Goal: Communication & Community: Share content

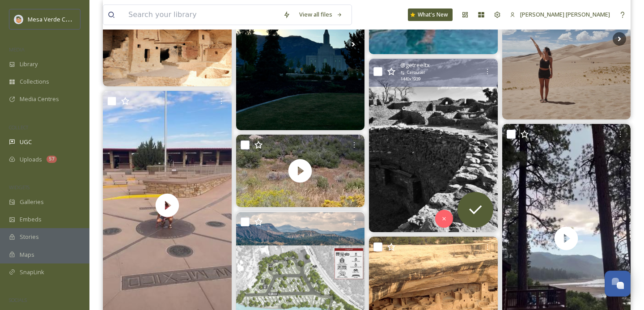
scroll to position [354, 0]
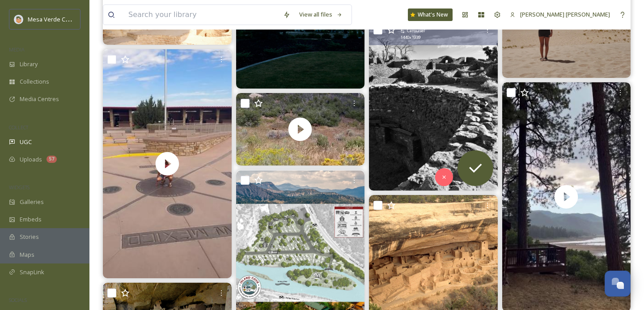
click at [439, 132] on img at bounding box center [433, 103] width 129 height 173
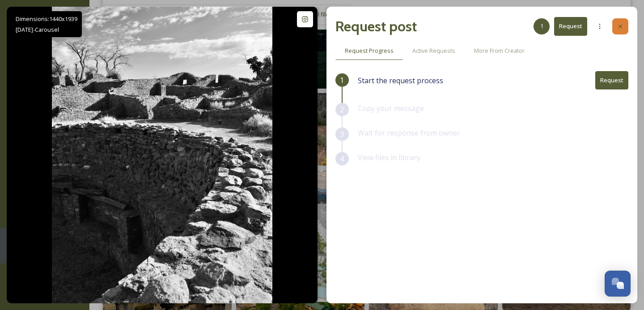
click at [621, 28] on icon at bounding box center [620, 26] width 7 height 7
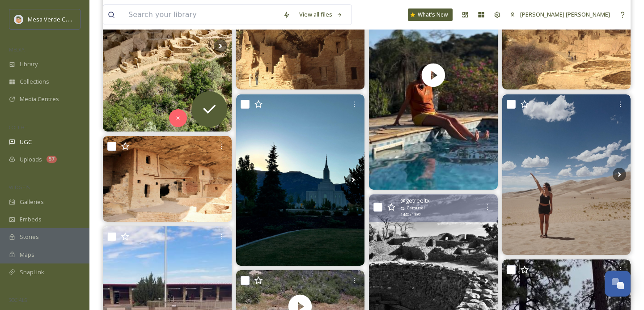
scroll to position [114, 0]
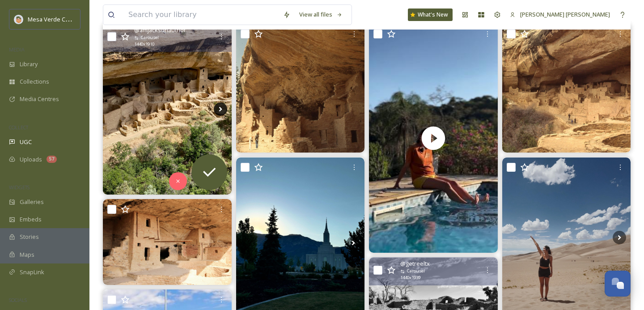
click at [220, 109] on icon at bounding box center [220, 109] width 3 height 5
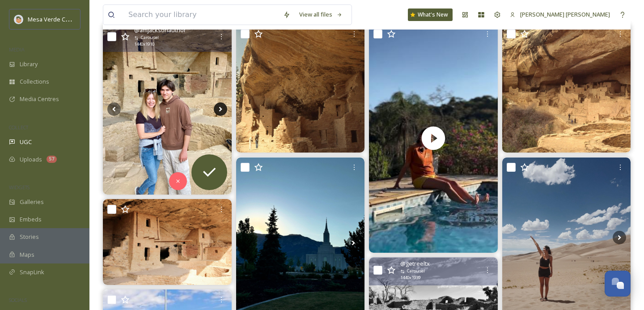
click at [220, 109] on icon at bounding box center [220, 109] width 3 height 5
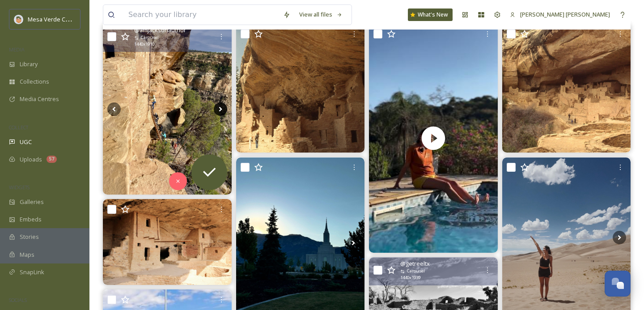
click at [220, 108] on icon at bounding box center [220, 109] width 3 height 5
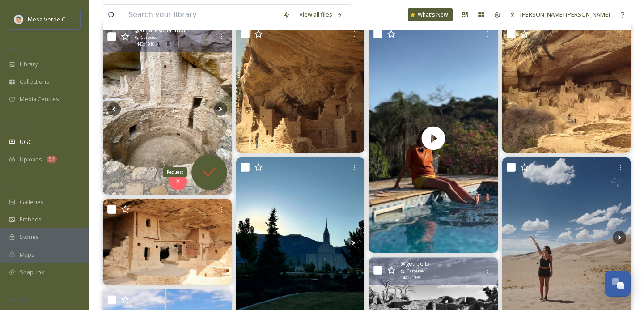
click at [212, 178] on icon at bounding box center [209, 172] width 18 height 18
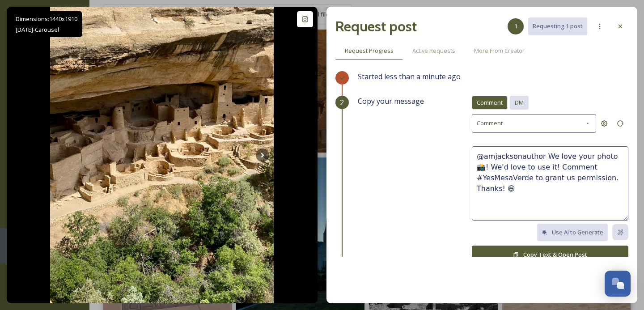
click at [524, 103] on span "DM" at bounding box center [519, 102] width 9 height 8
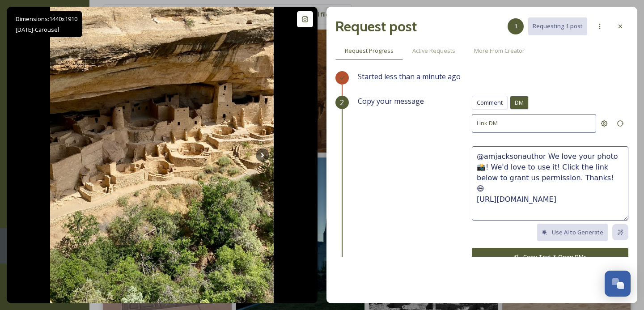
drag, startPoint x: 579, startPoint y: 174, endPoint x: 542, endPoint y: 155, distance: 41.8
click at [542, 155] on textarea "@amjacksonauthor We love your photo 📸! We'd love to use it! Click the link belo…" at bounding box center [550, 183] width 156 height 74
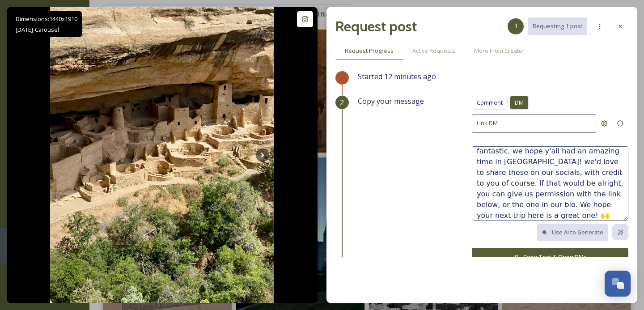
scroll to position [32, 0]
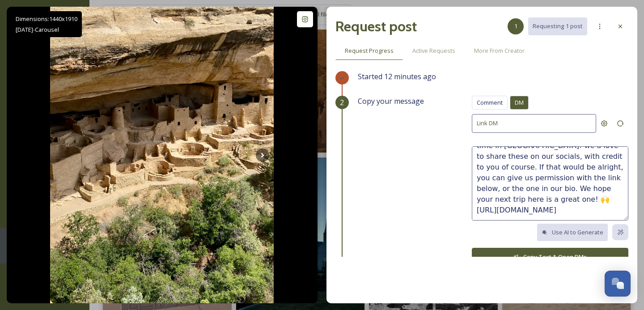
type textarea "@amjacksonauthor These photos are fantastic, we hope y'all had an amazing time …"
click at [560, 253] on button "Copy Text & Open DMs" at bounding box center [550, 257] width 156 height 18
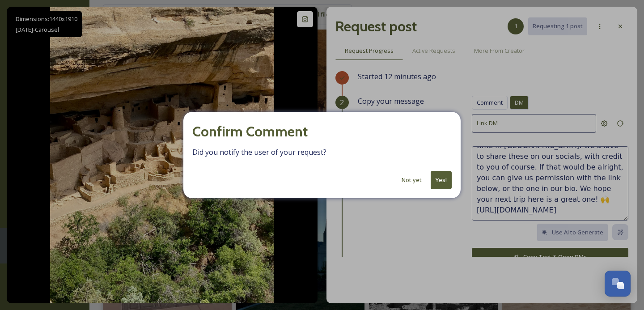
click at [435, 176] on button "Yes!" at bounding box center [441, 180] width 21 height 18
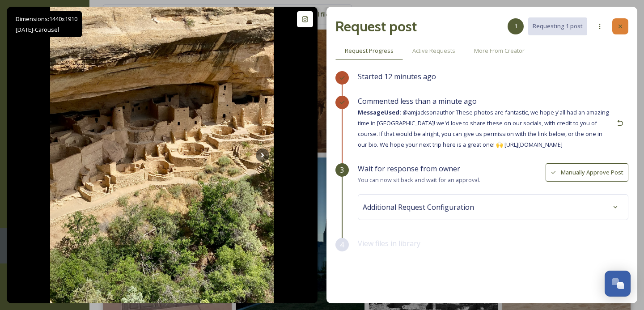
click at [620, 22] on div at bounding box center [620, 26] width 16 height 16
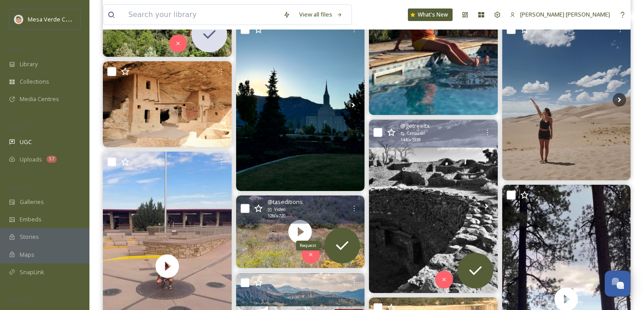
scroll to position [252, 0]
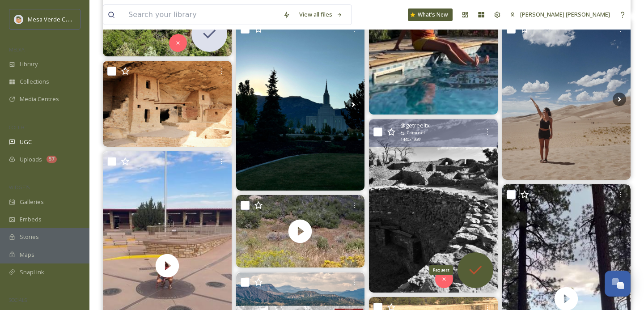
click at [478, 274] on icon at bounding box center [475, 270] width 18 height 18
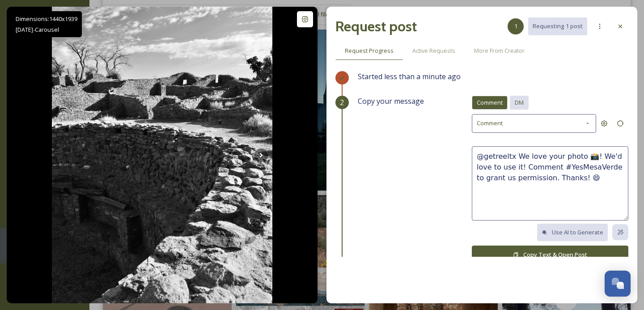
click at [524, 97] on div "DM" at bounding box center [519, 103] width 19 height 14
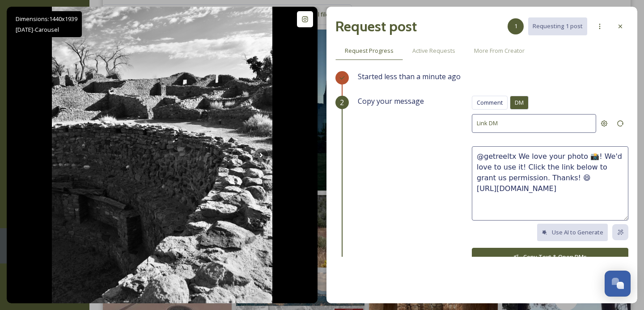
drag, startPoint x: 552, startPoint y: 178, endPoint x: 514, endPoint y: 158, distance: 42.6
click at [514, 158] on textarea "@getreeltx We love your photo 📸! We'd love to use it! Click the link below to g…" at bounding box center [550, 183] width 156 height 74
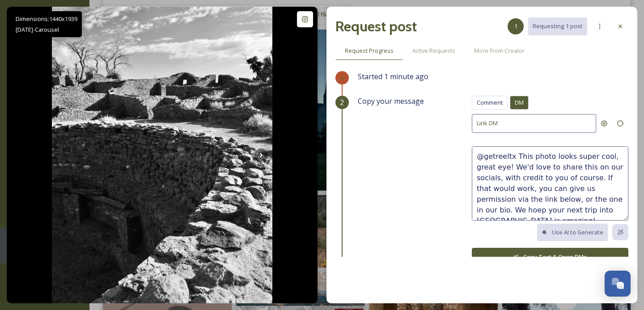
click at [595, 199] on textarea "@getreeltx This photo looks super cool, great eye! We'd love to share this on o…" at bounding box center [550, 183] width 156 height 74
click at [626, 207] on textarea "@getreeltx This photo looks super cool, great eye! We'd love to share this on o…" at bounding box center [550, 183] width 156 height 74
click at [529, 194] on textarea "@getreeltx This photo looks super cool, great eye! We'd love to share this on o…" at bounding box center [550, 183] width 156 height 74
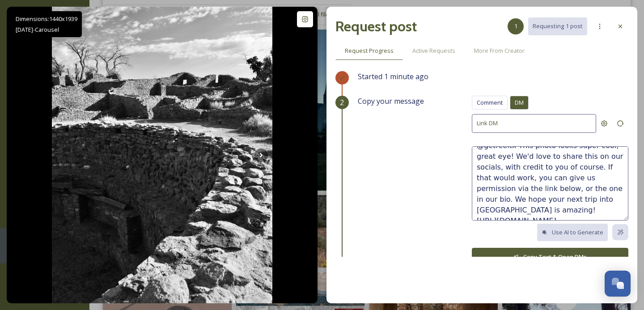
click at [617, 199] on textarea "@getreeltx This photo looks super cool, great eye! We'd love to share this on o…" at bounding box center [550, 183] width 156 height 74
click at [533, 212] on textarea "@getreeltx This photo looks super cool, great eye! We'd love to share this on o…" at bounding box center [550, 183] width 156 height 74
click at [624, 199] on textarea "@getreeltx This photo looks super cool, great eye! We'd love to share this on o…" at bounding box center [550, 183] width 156 height 74
type textarea "@getreeltx This photo looks super cool, great eye! We'd love to share this on o…"
click at [535, 253] on button "Copy Text & Open DMs" at bounding box center [550, 257] width 156 height 18
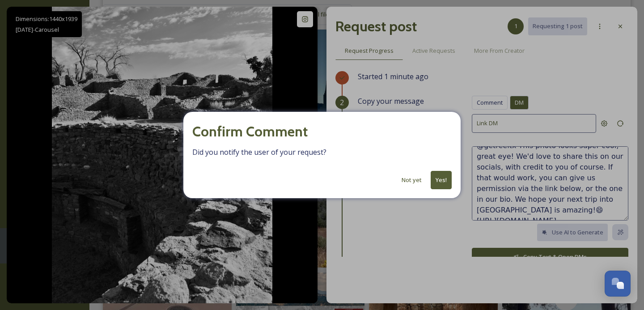
click at [444, 176] on button "Yes!" at bounding box center [441, 180] width 21 height 18
